Goal: Task Accomplishment & Management: Use online tool/utility

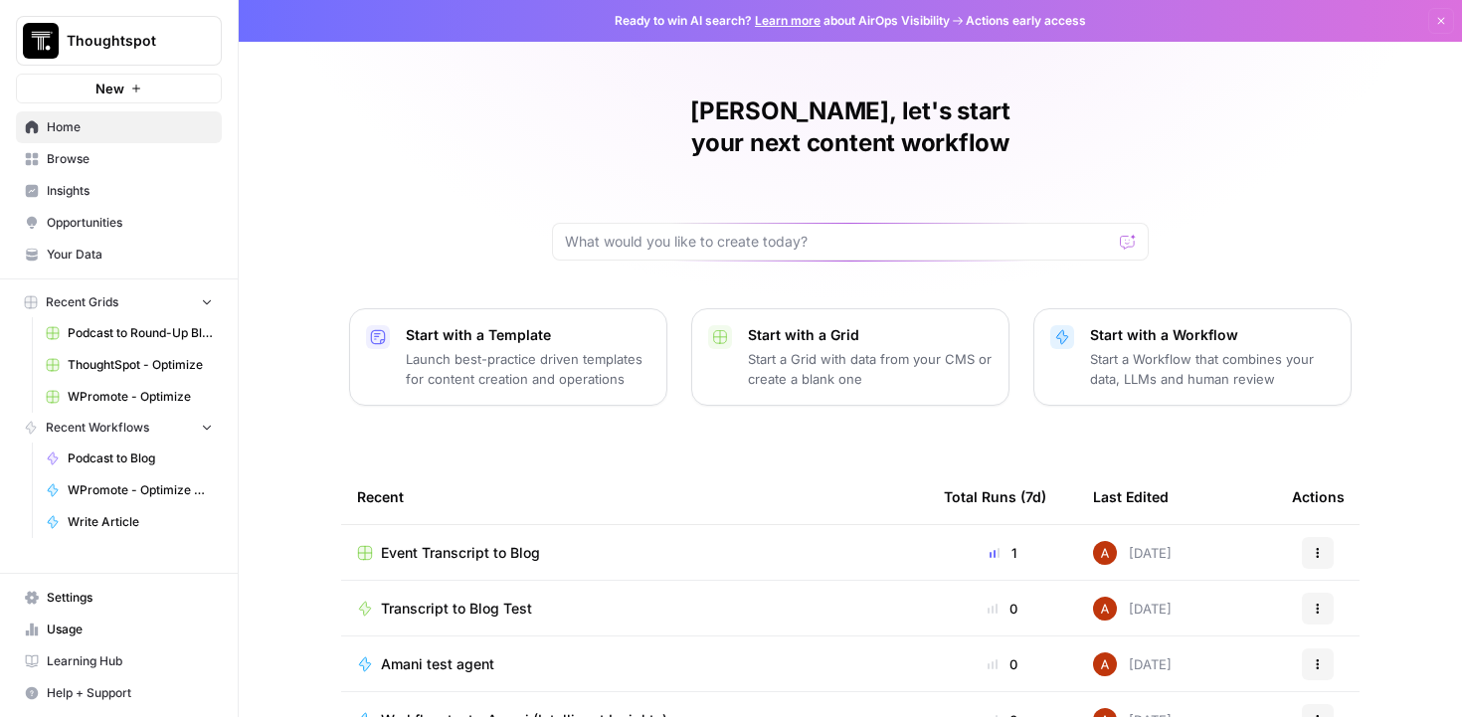
click at [155, 361] on span "ThoughtSpot - Optimize" at bounding box center [140, 365] width 145 height 18
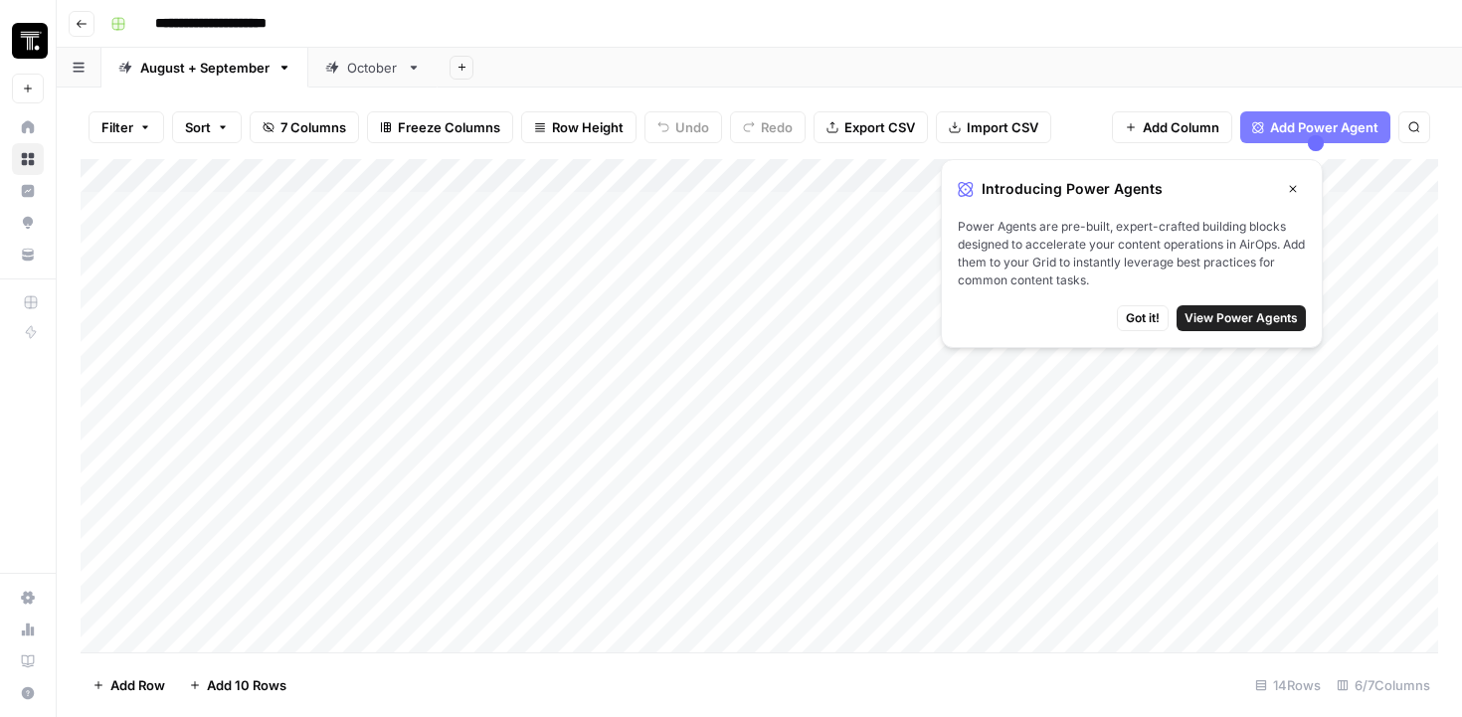
click at [88, 21] on button "Go back" at bounding box center [82, 24] width 26 height 26
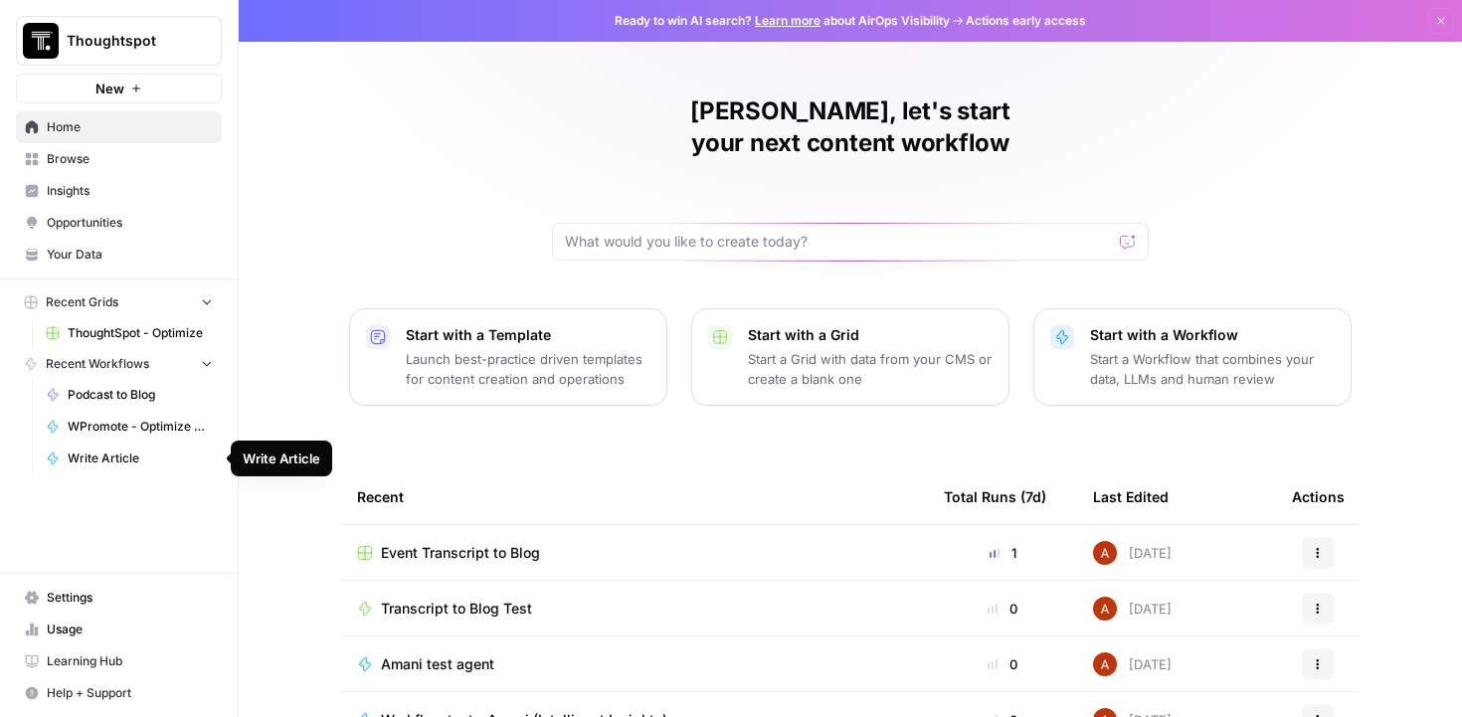
click at [191, 305] on button "Recent Grids" at bounding box center [119, 302] width 206 height 30
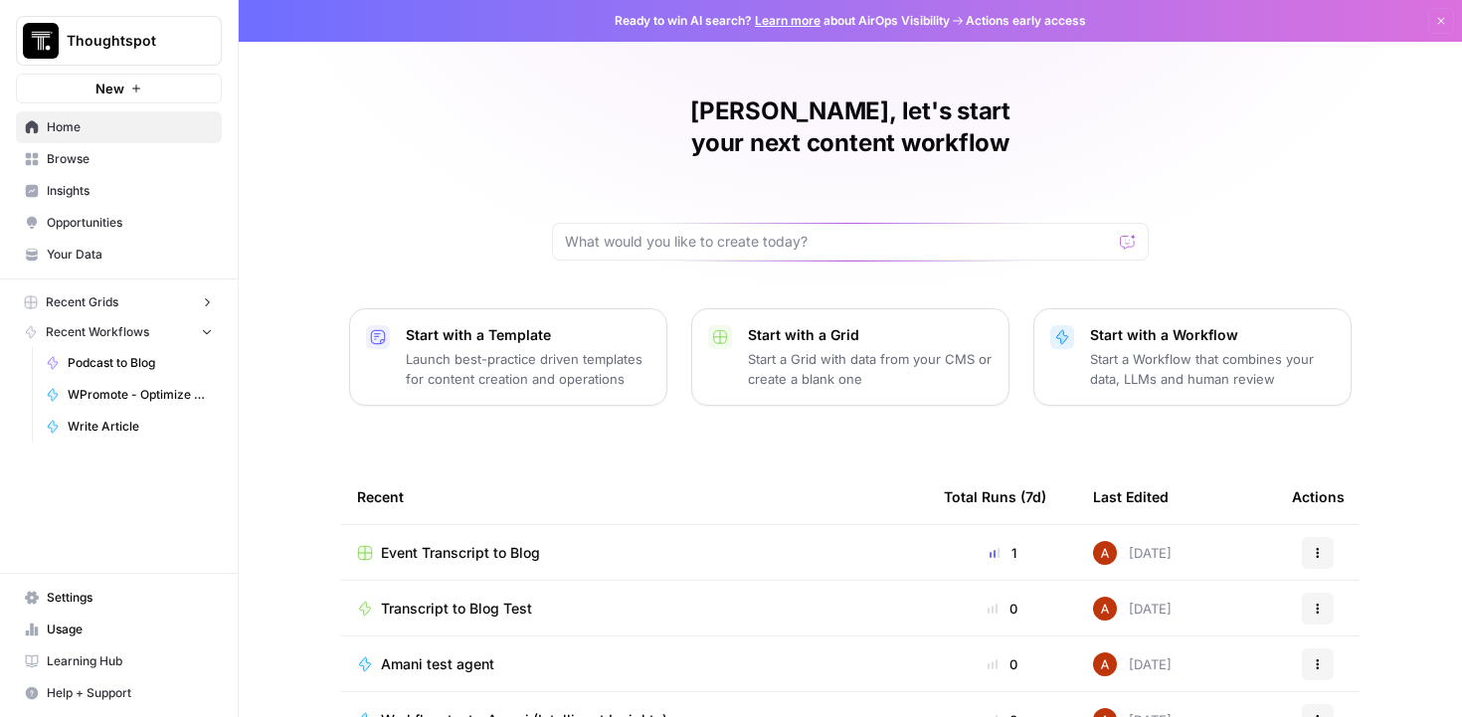
click at [191, 305] on button "Recent Grids" at bounding box center [119, 302] width 206 height 30
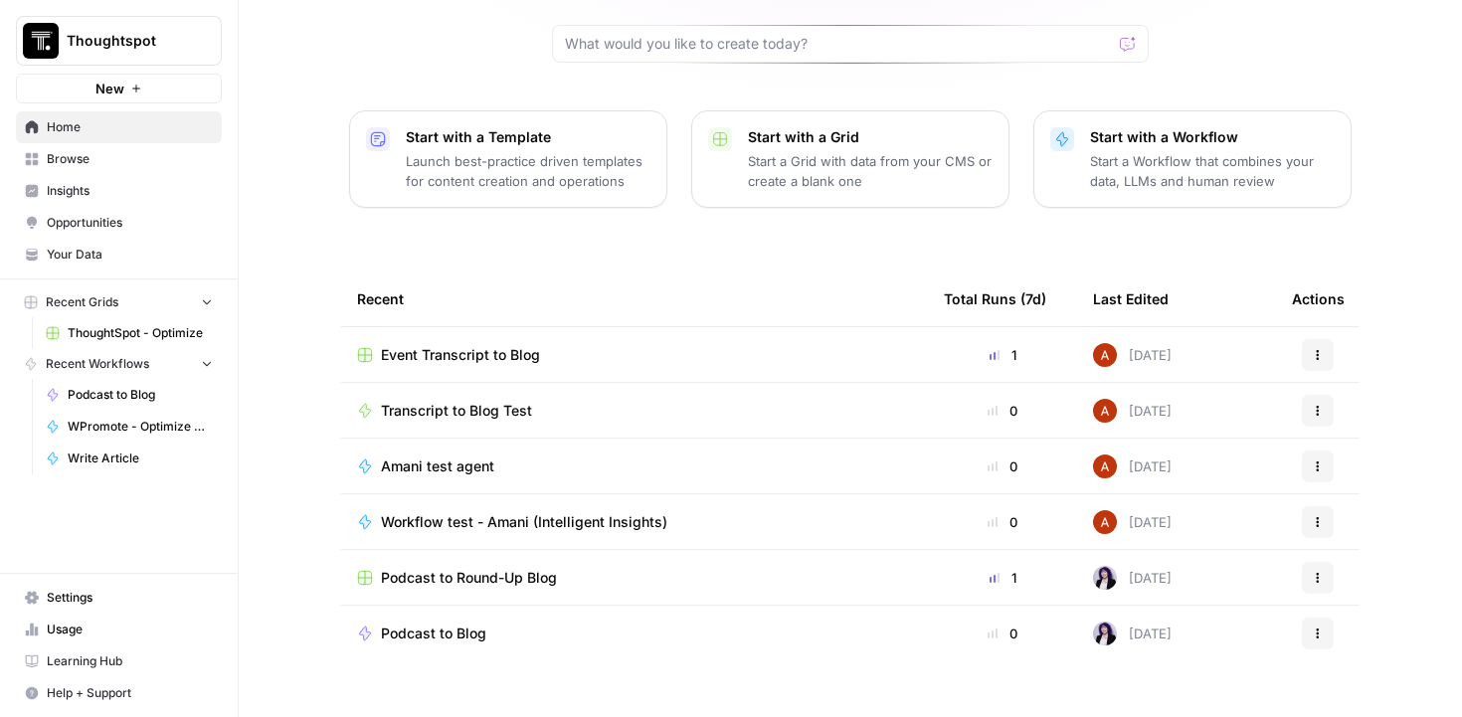
click at [121, 177] on link "Insights" at bounding box center [119, 191] width 206 height 32
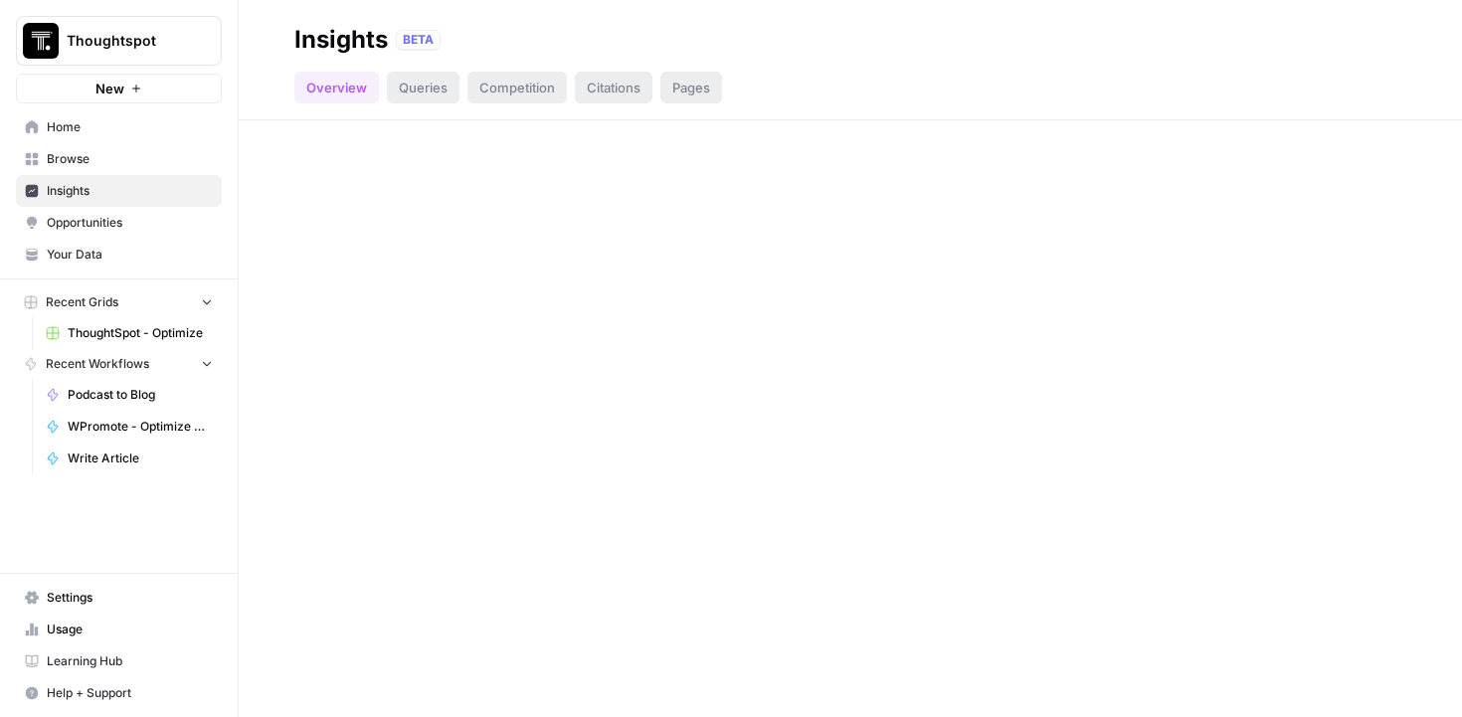
click at [127, 169] on link "Browse" at bounding box center [119, 159] width 206 height 32
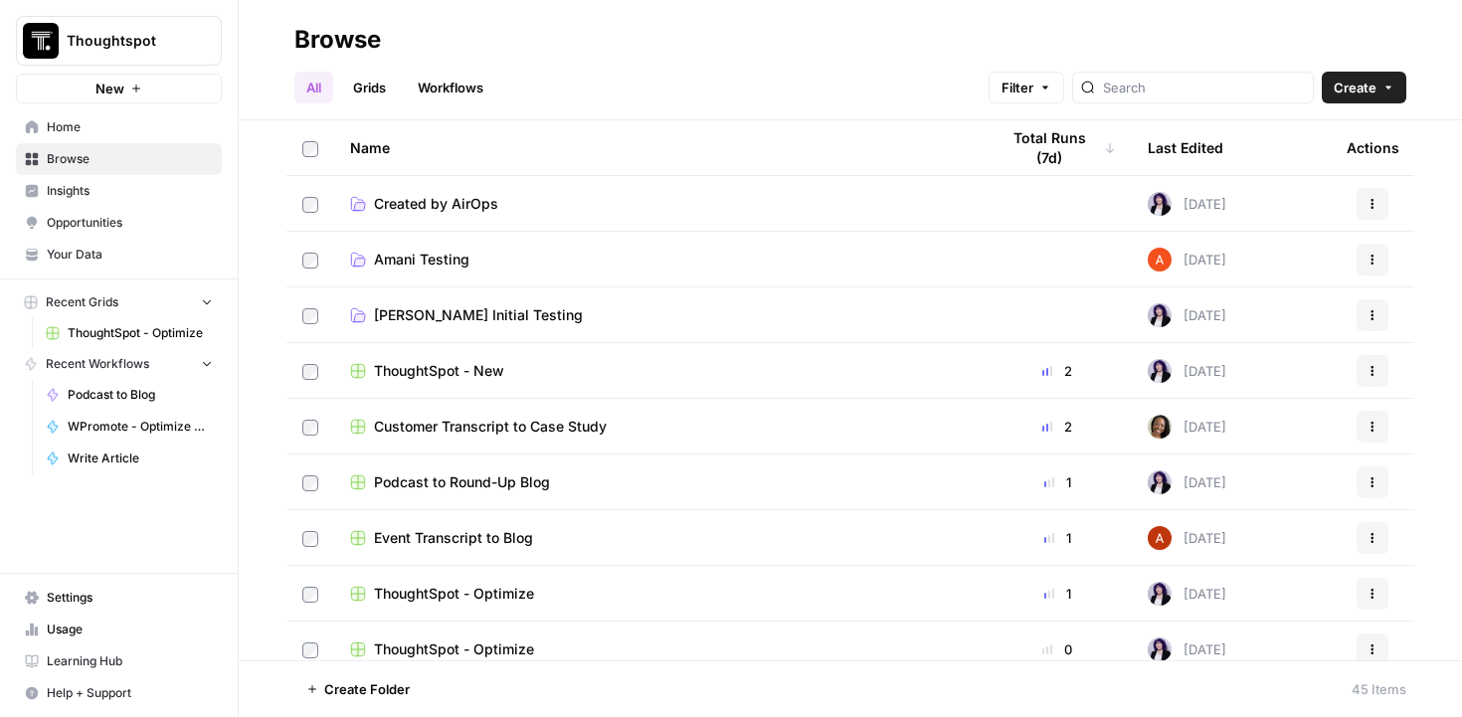
click at [536, 382] on td "ThoughtSpot - New" at bounding box center [658, 370] width 648 height 55
click at [474, 361] on span "ThoughtSpot - New" at bounding box center [439, 371] width 130 height 20
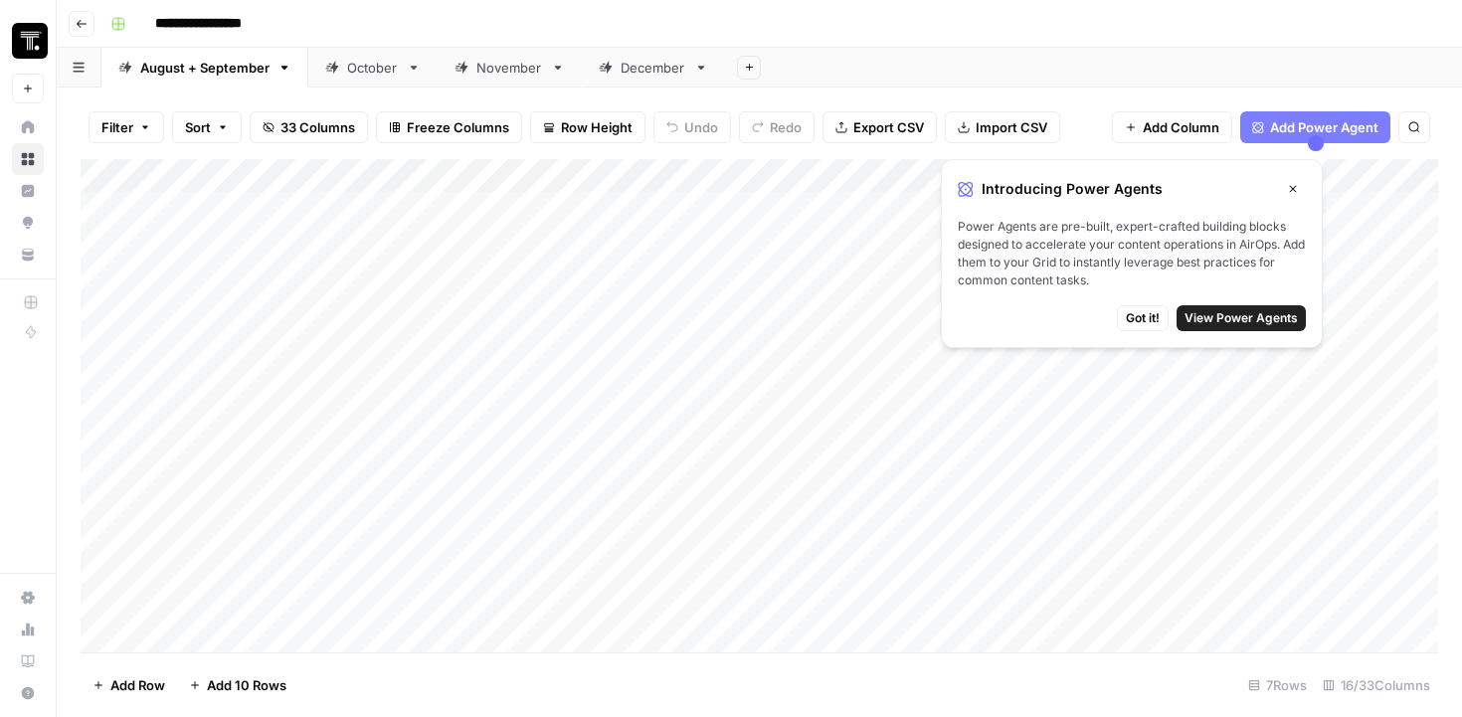
scroll to position [185, 0]
click at [273, 629] on div "Add Column" at bounding box center [759, 405] width 1357 height 493
click at [272, 579] on div at bounding box center [308, 575] width 318 height 90
click at [274, 538] on textarea at bounding box center [308, 550] width 318 height 28
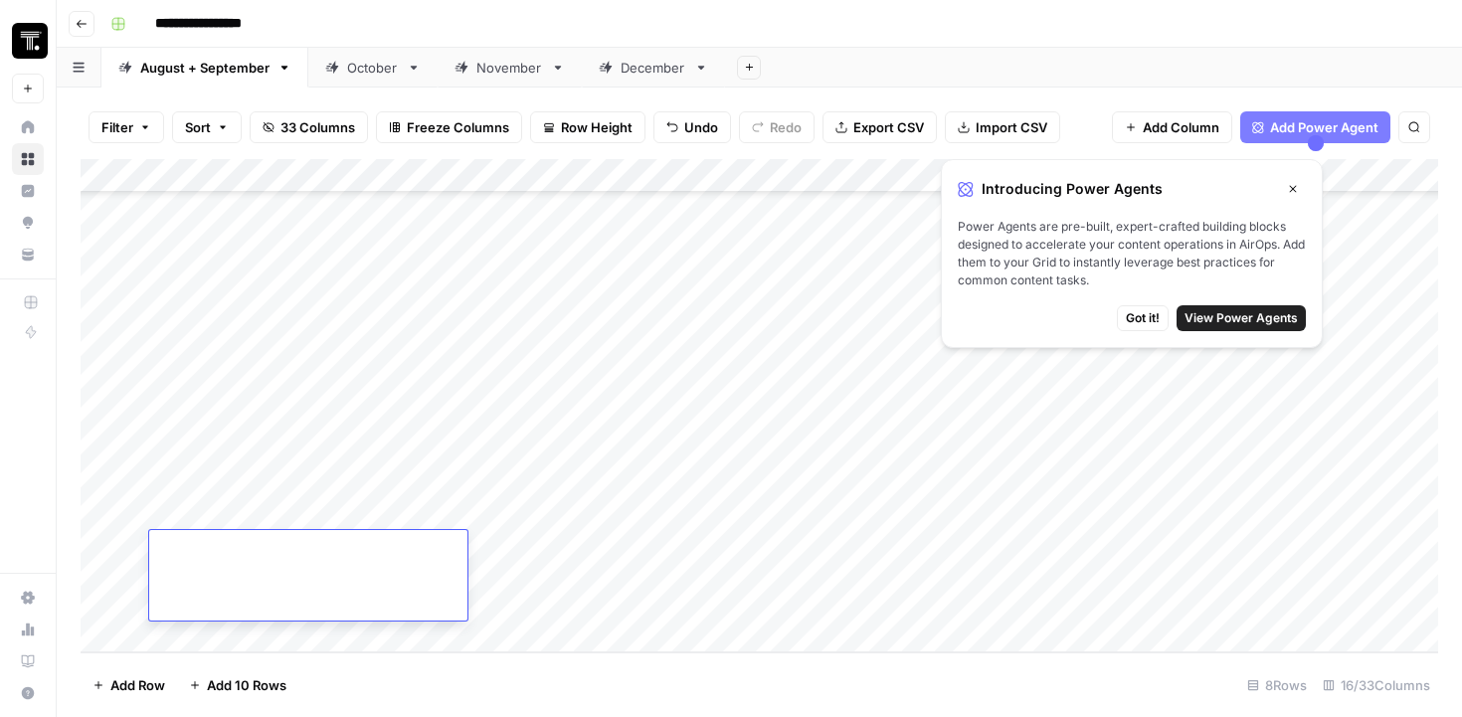
paste textarea "**********"
type textarea "**********"
click at [457, 542] on div "Add Column" at bounding box center [759, 405] width 1357 height 493
click at [1144, 316] on span "Got it!" at bounding box center [1143, 318] width 34 height 18
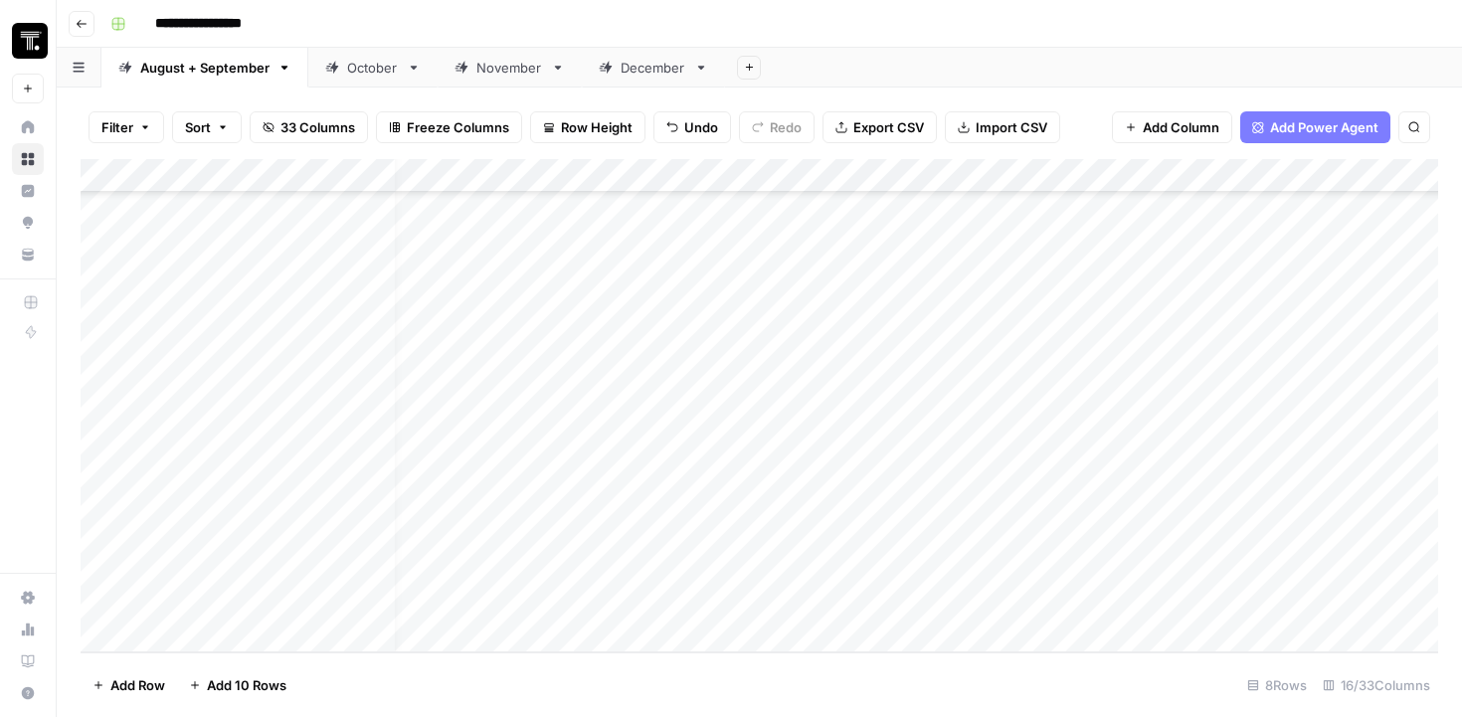
scroll to position [272, 0]
click at [514, 601] on div "Add Column" at bounding box center [759, 405] width 1357 height 493
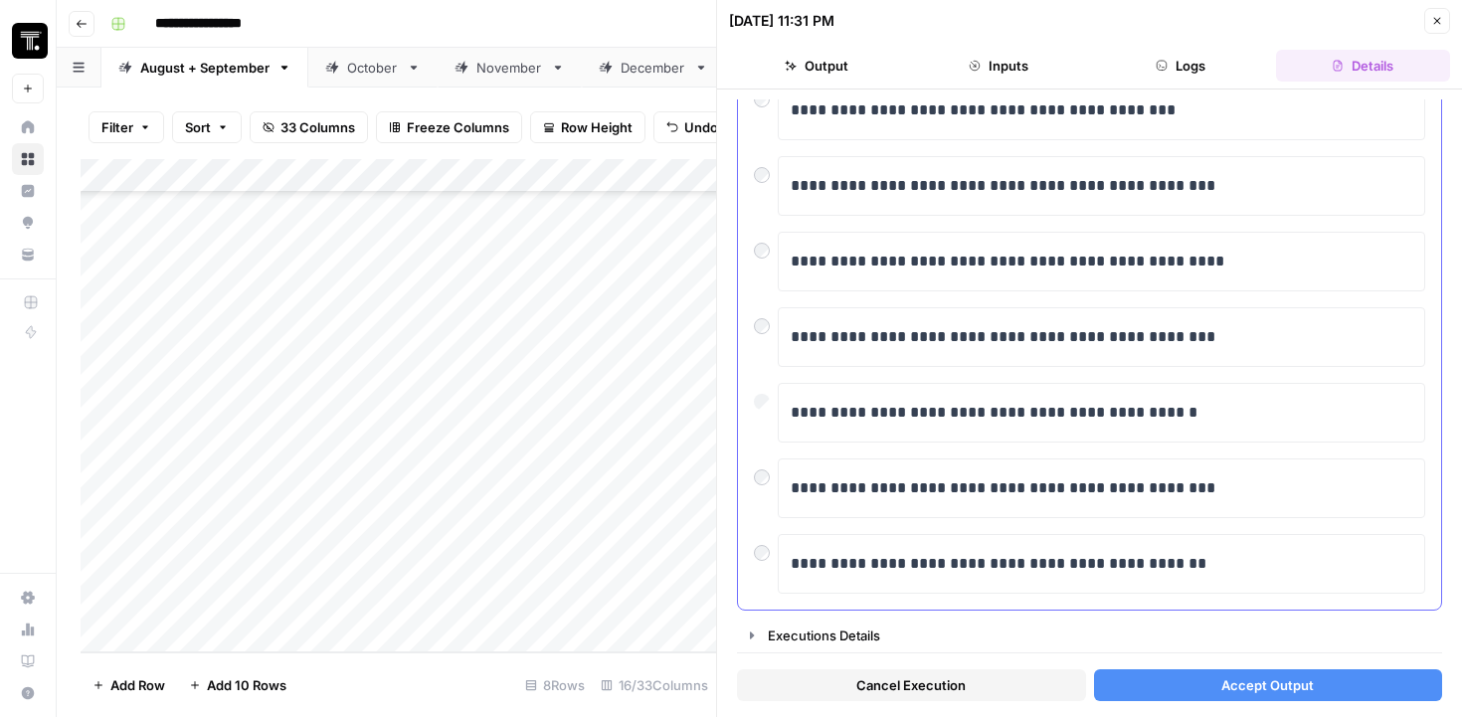
scroll to position [381, 0]
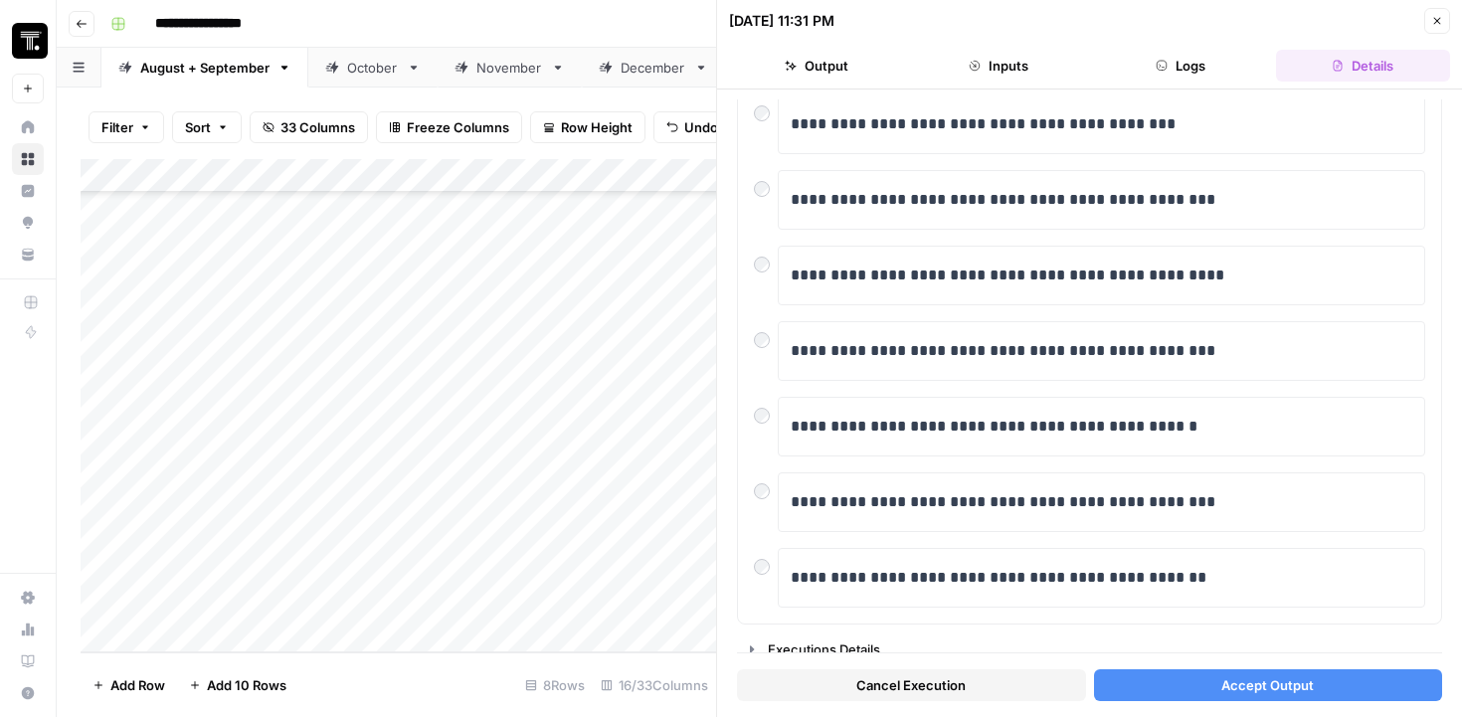
click at [1176, 688] on button "Accept Output" at bounding box center [1268, 685] width 349 height 32
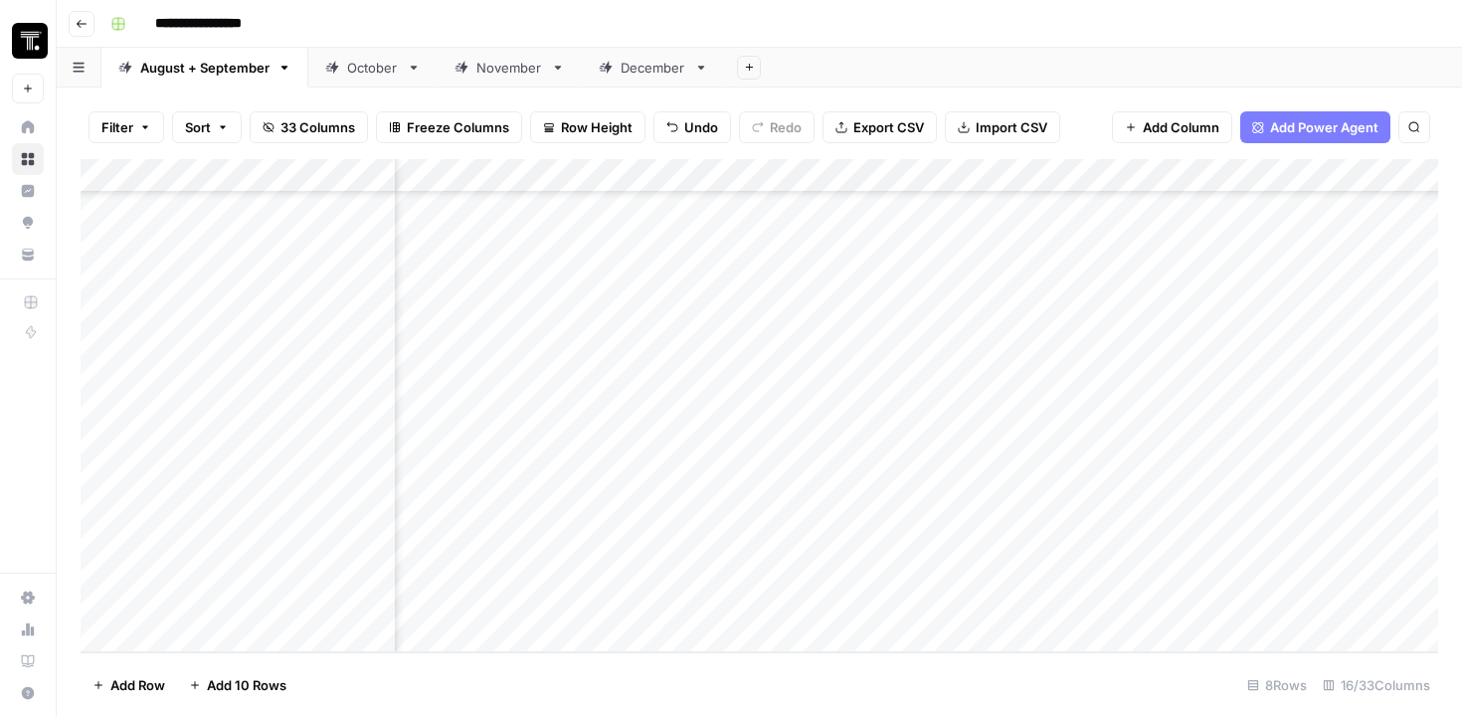
scroll to position [272, 362]
click at [511, 571] on div "Add Column" at bounding box center [759, 405] width 1357 height 493
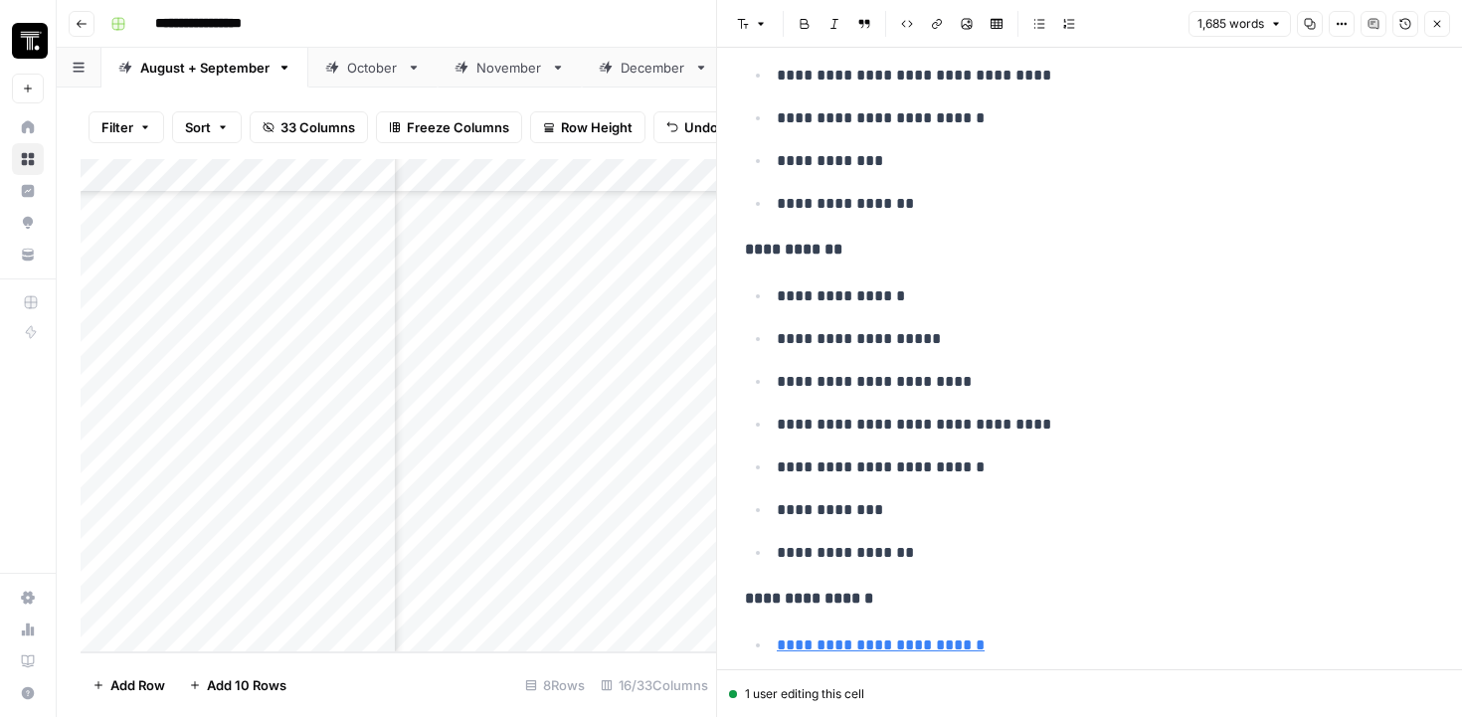
scroll to position [772, 0]
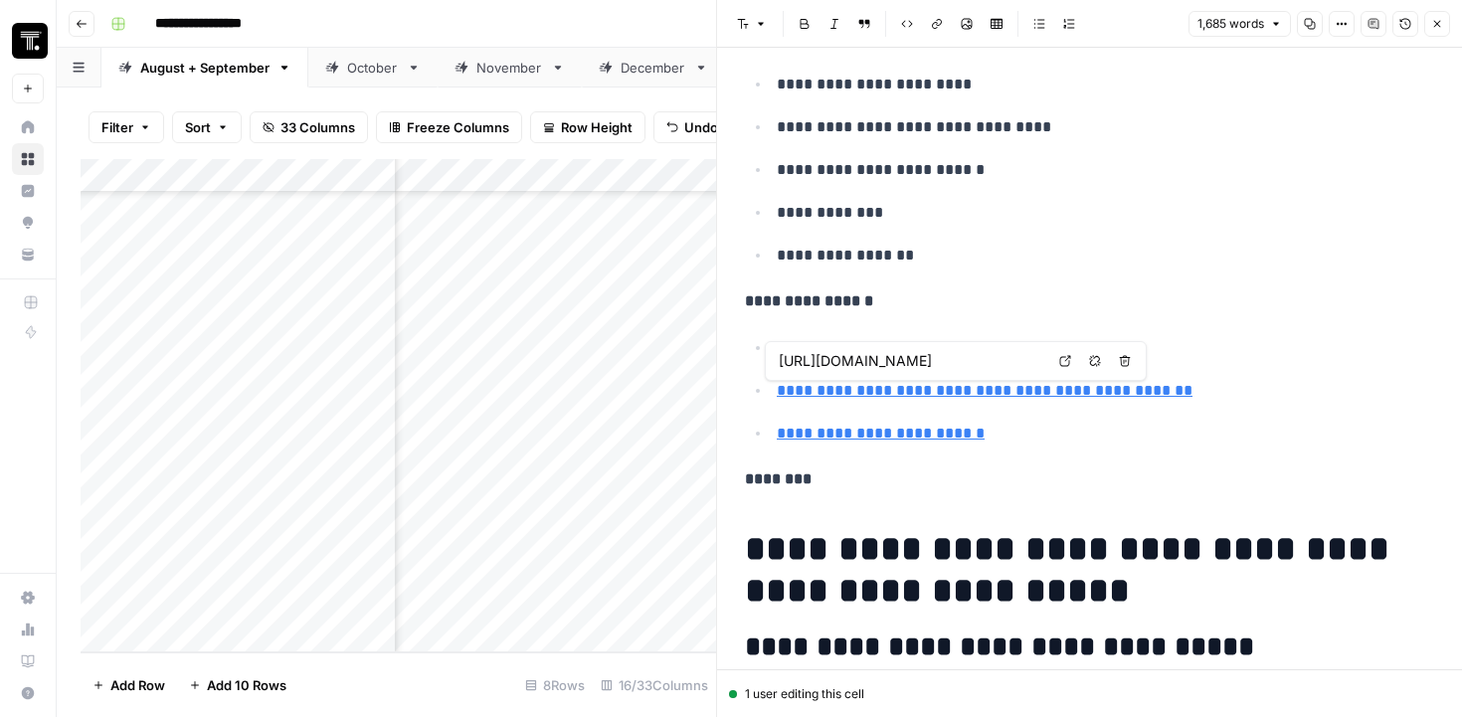
type input "[URL][DOMAIN_NAME]"
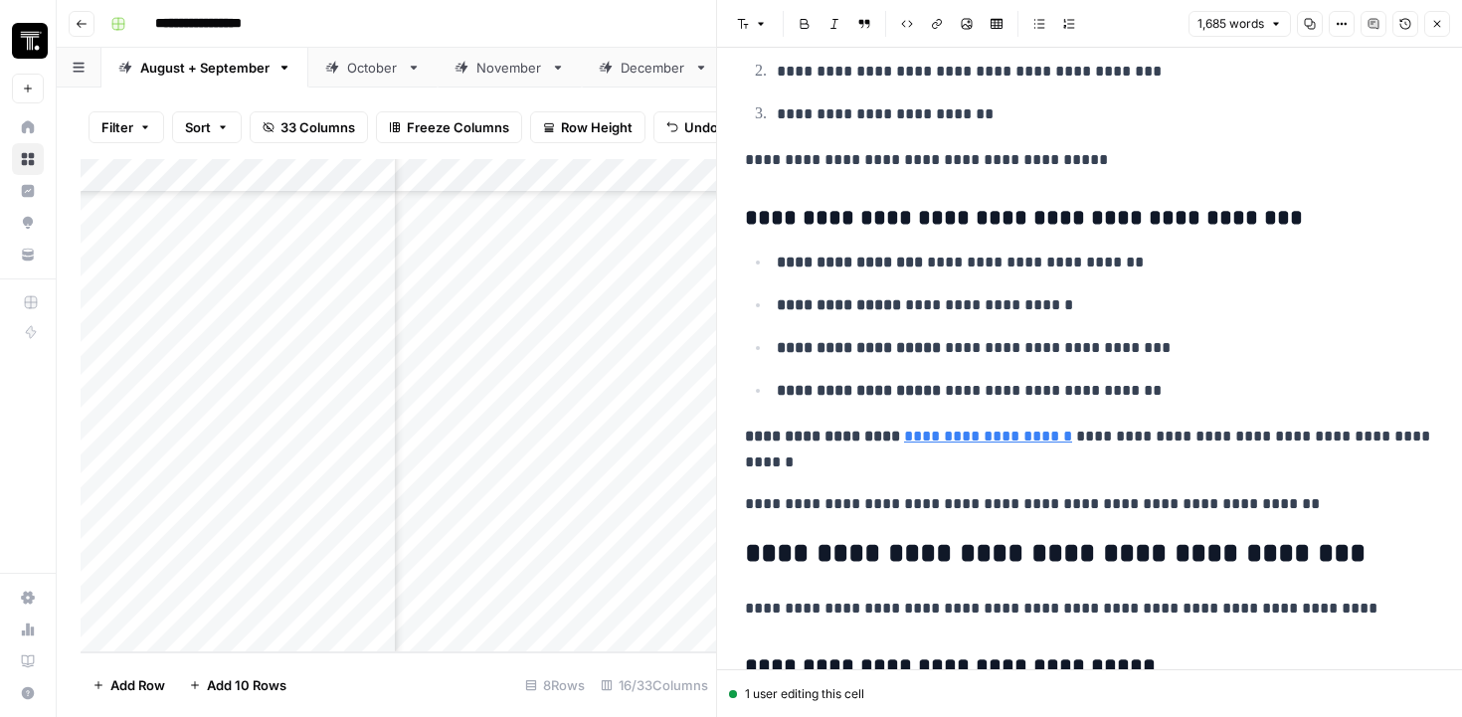
scroll to position [5411, 0]
